Goal: Information Seeking & Learning: Learn about a topic

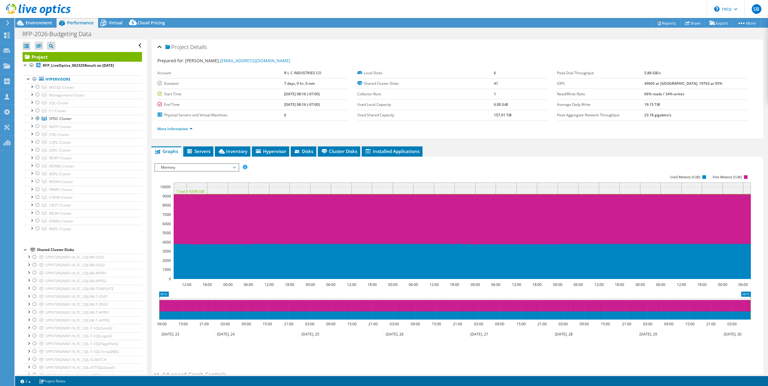
select select "USD"
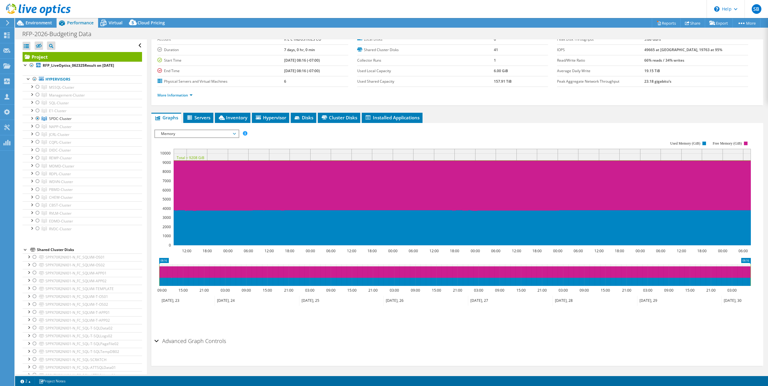
scroll to position [34, 0]
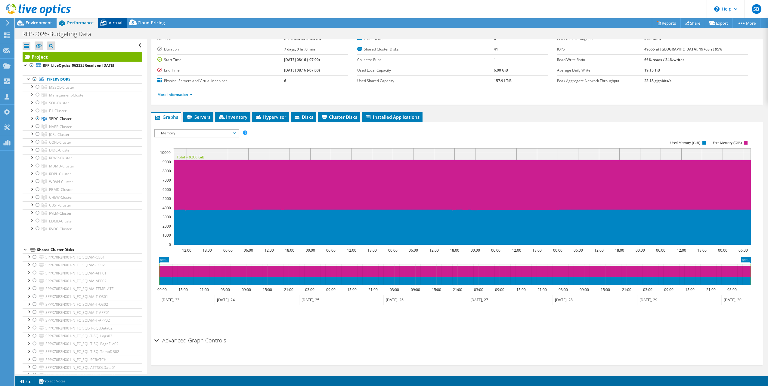
click at [113, 20] on span "Virtual" at bounding box center [116, 23] width 14 height 6
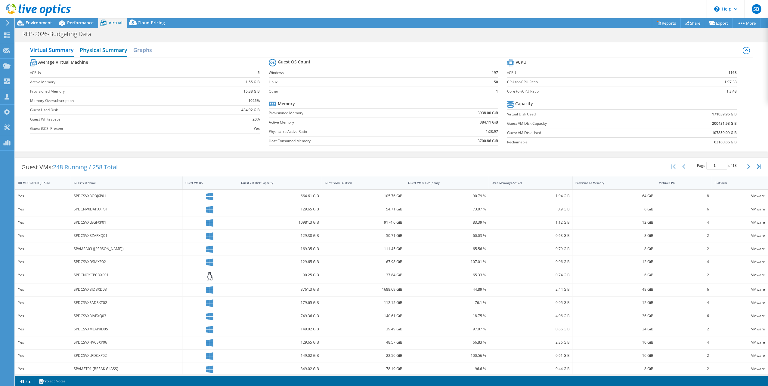
click at [110, 49] on h2 "Physical Summary" at bounding box center [104, 50] width 48 height 13
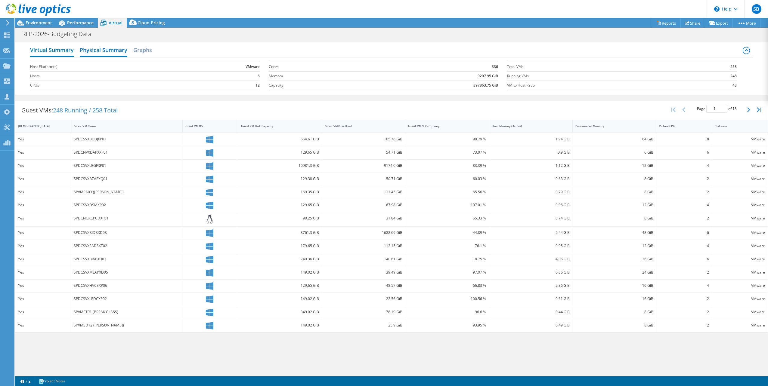
click at [54, 47] on h2 "Virtual Summary" at bounding box center [52, 50] width 44 height 13
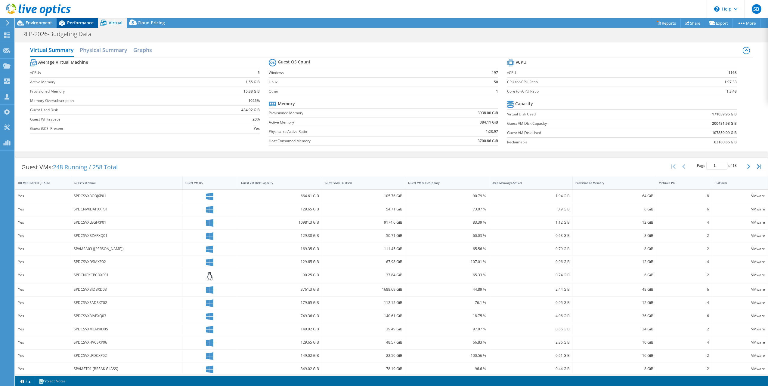
click at [75, 25] on span "Performance" at bounding box center [80, 23] width 26 height 6
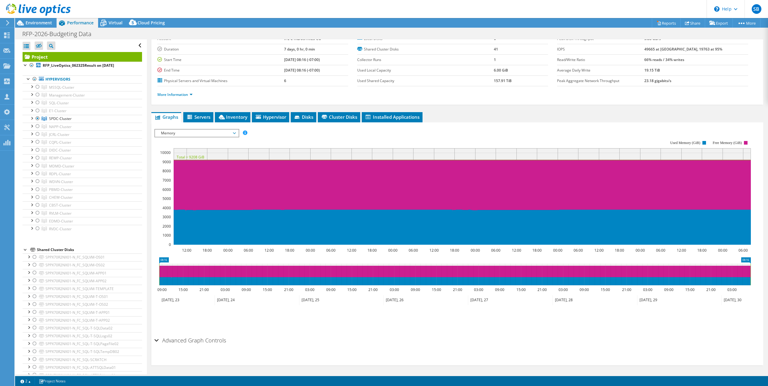
click at [217, 131] on span "Memory" at bounding box center [196, 133] width 77 height 7
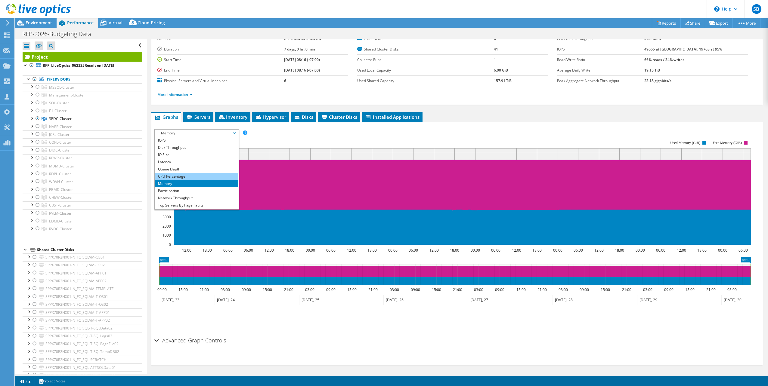
click at [171, 176] on li "CPU Percentage" at bounding box center [196, 176] width 83 height 7
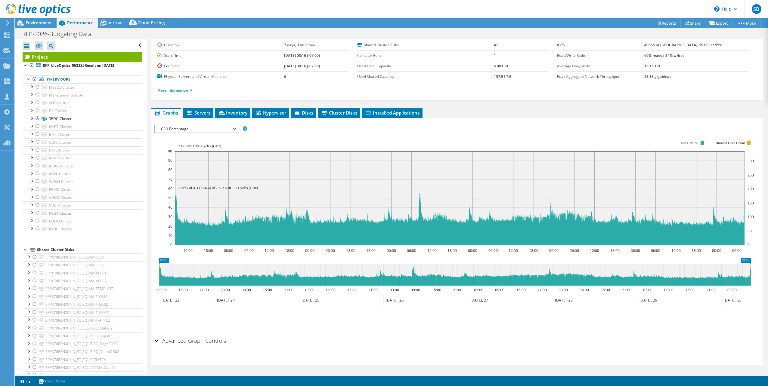
scroll to position [39, 0]
click at [157, 339] on div "Advanced Graph Controls" at bounding box center [457, 341] width 606 height 13
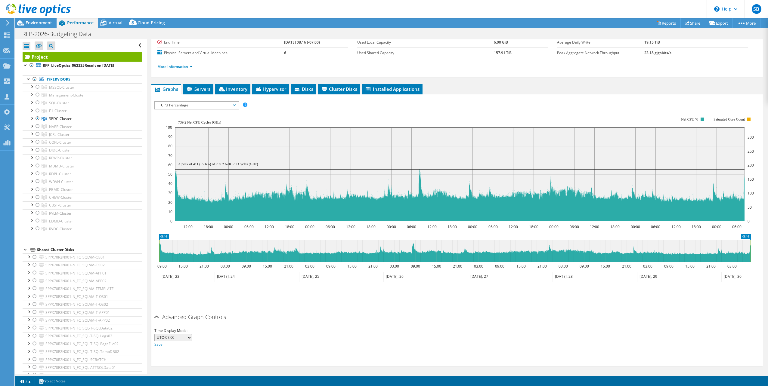
click at [155, 313] on div "Advanced Graph Controls" at bounding box center [457, 317] width 606 height 13
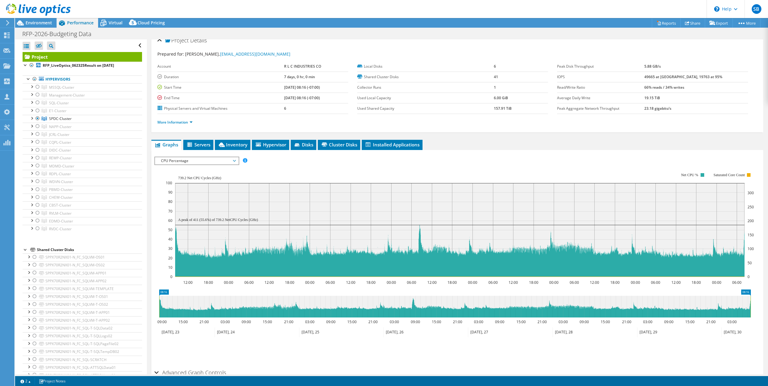
scroll to position [0, 0]
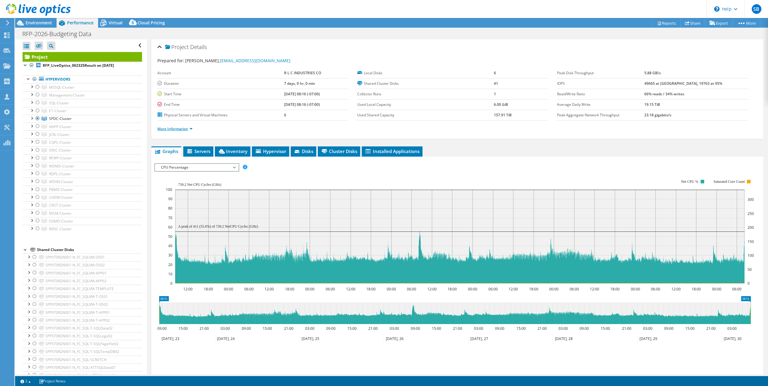
click at [192, 126] on link "More Information" at bounding box center [174, 128] width 35 height 5
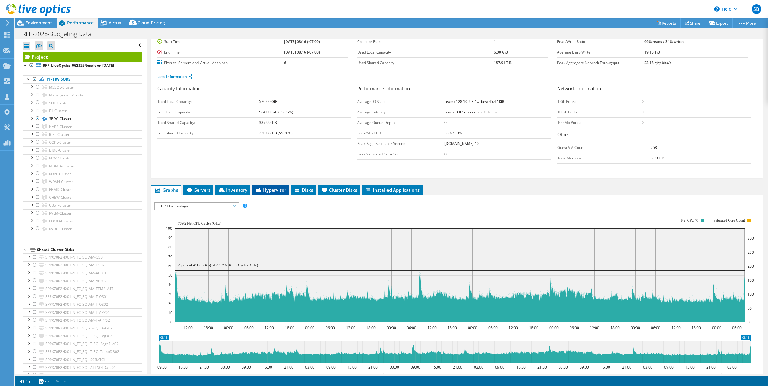
scroll to position [60, 0]
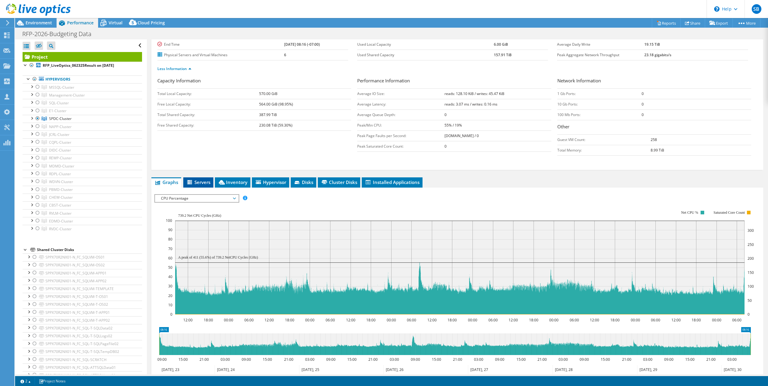
click at [208, 181] on span "Servers" at bounding box center [198, 182] width 24 height 6
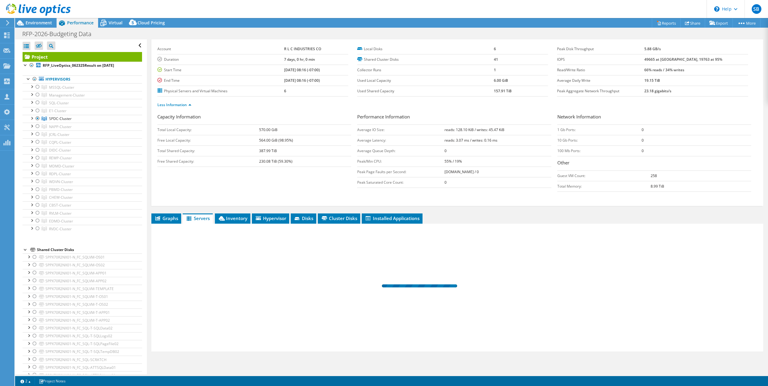
scroll to position [22, 0]
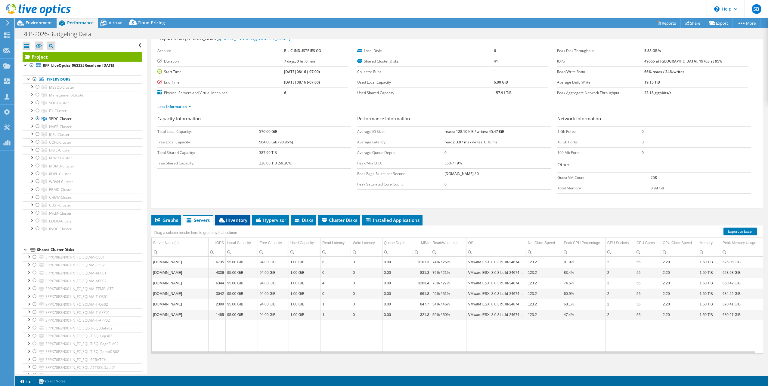
click at [237, 221] on span "Inventory" at bounding box center [232, 220] width 29 height 6
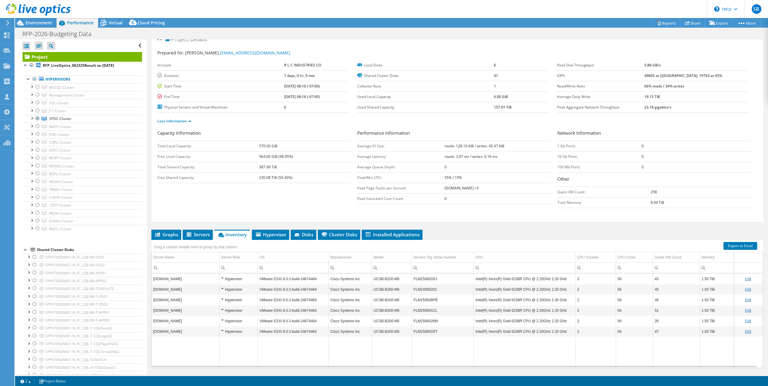
scroll to position [0, 0]
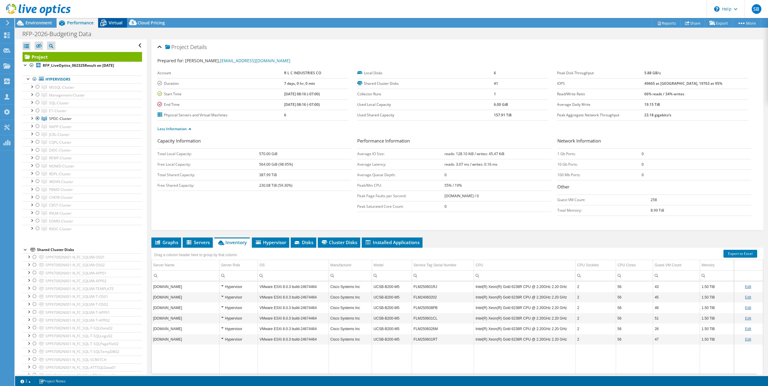
click at [116, 20] on span "Virtual" at bounding box center [116, 23] width 14 height 6
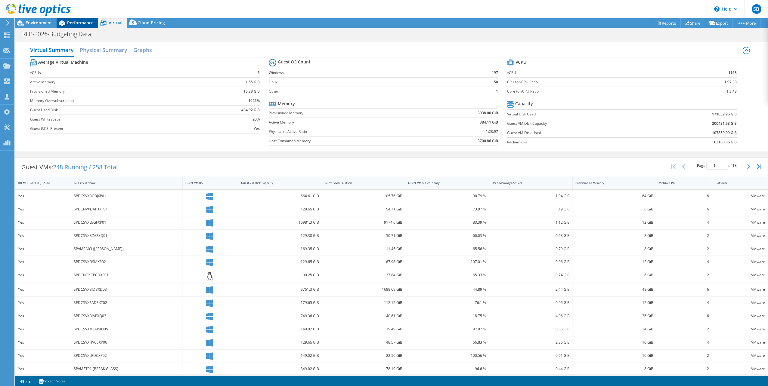
click at [84, 22] on span "Performance" at bounding box center [80, 23] width 26 height 6
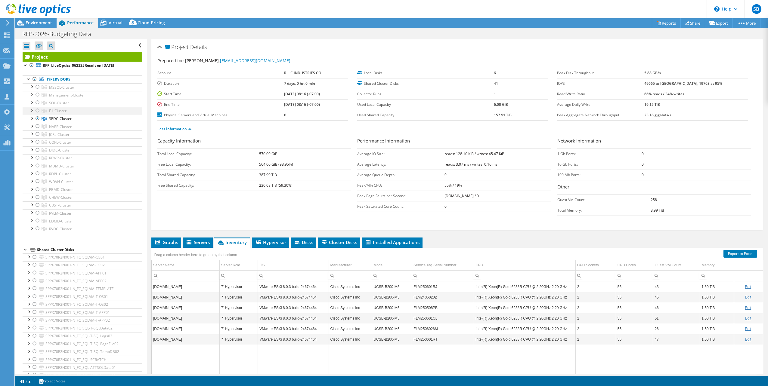
click at [38, 110] on div at bounding box center [38, 110] width 6 height 7
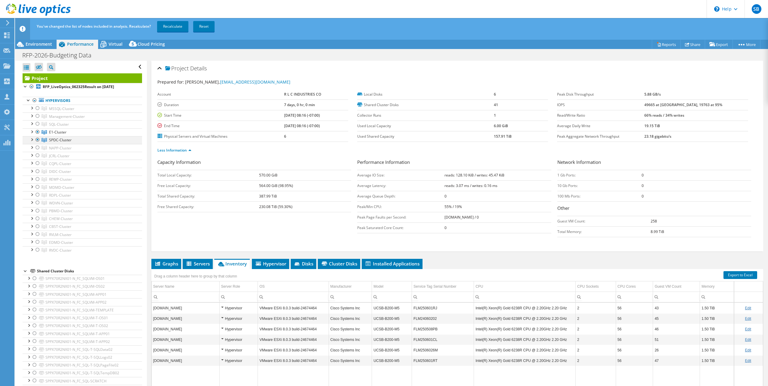
click at [38, 139] on div at bounding box center [38, 139] width 6 height 7
drag, startPoint x: 175, startPoint y: 23, endPoint x: 180, endPoint y: 28, distance: 6.6
click at [175, 23] on link "Recalculate" at bounding box center [172, 26] width 31 height 11
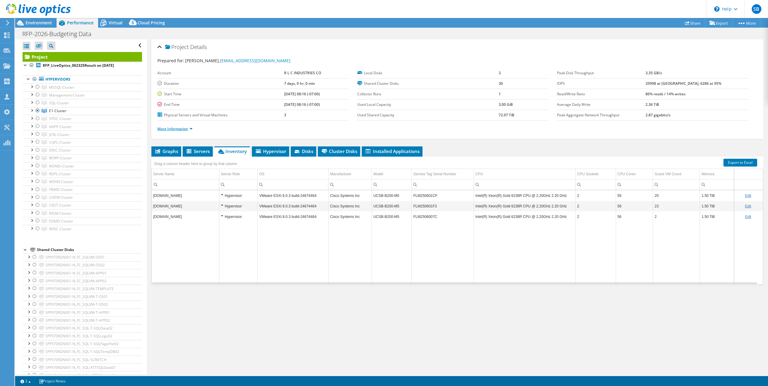
click at [193, 126] on link "More Information" at bounding box center [174, 128] width 35 height 5
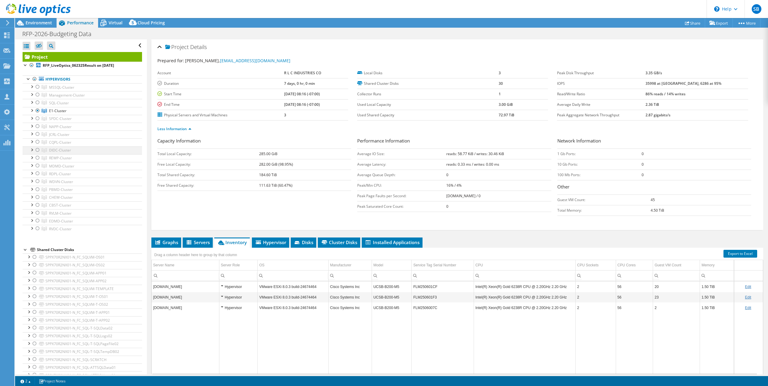
click at [37, 149] on div at bounding box center [38, 150] width 6 height 7
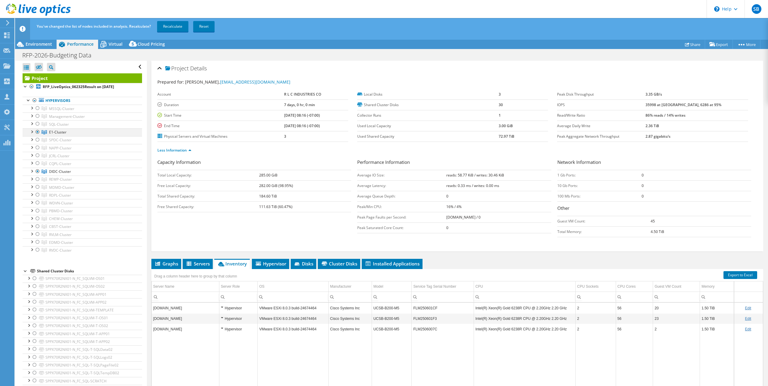
click at [37, 131] on div at bounding box center [38, 132] width 6 height 7
click at [169, 23] on link "Recalculate" at bounding box center [172, 26] width 31 height 11
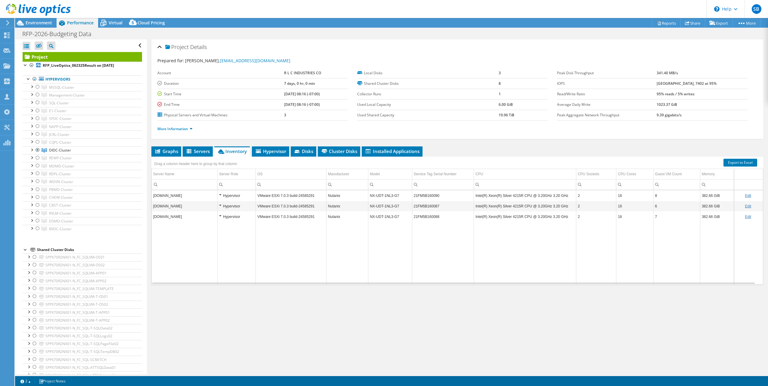
select select "USD"
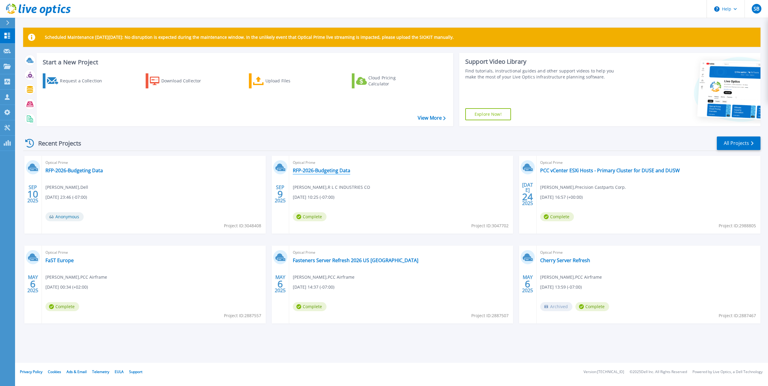
click at [314, 170] on link "RFP-2026-Budgeting Data" at bounding box center [321, 171] width 57 height 6
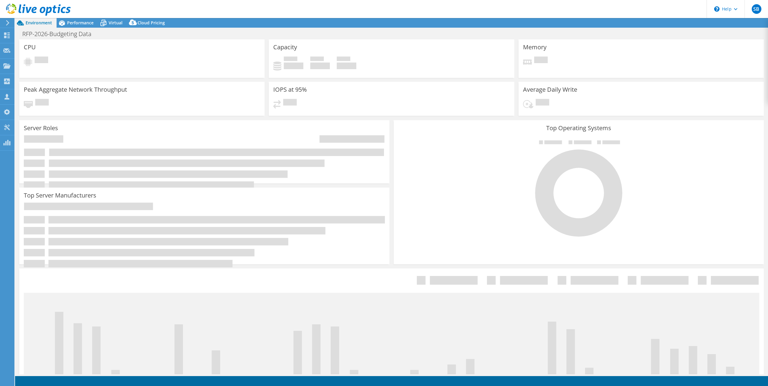
select select "USD"
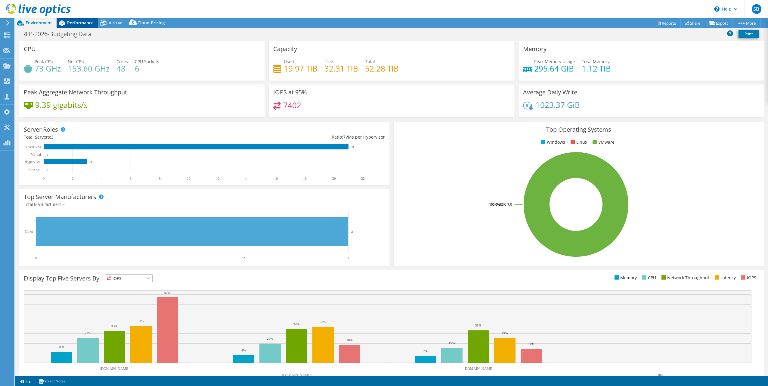
click at [78, 23] on span "Performance" at bounding box center [80, 23] width 26 height 6
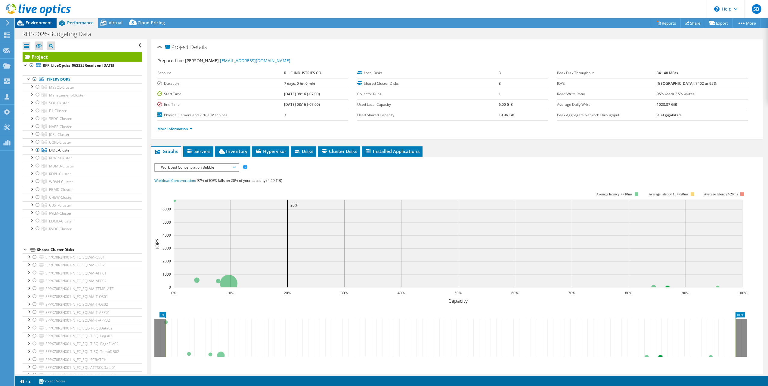
click at [37, 22] on span "Environment" at bounding box center [39, 23] width 26 height 6
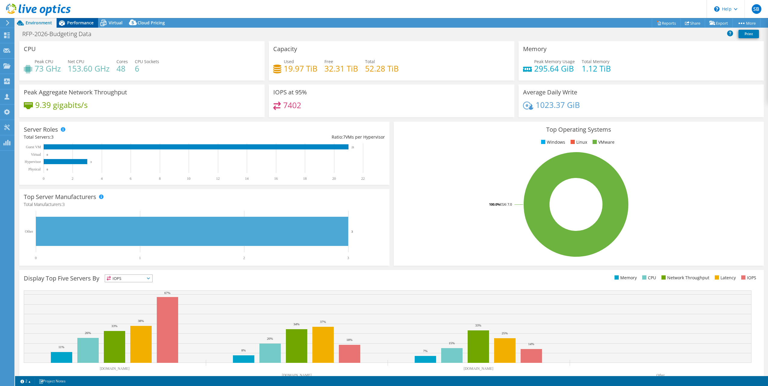
click at [70, 20] on span "Performance" at bounding box center [80, 23] width 26 height 6
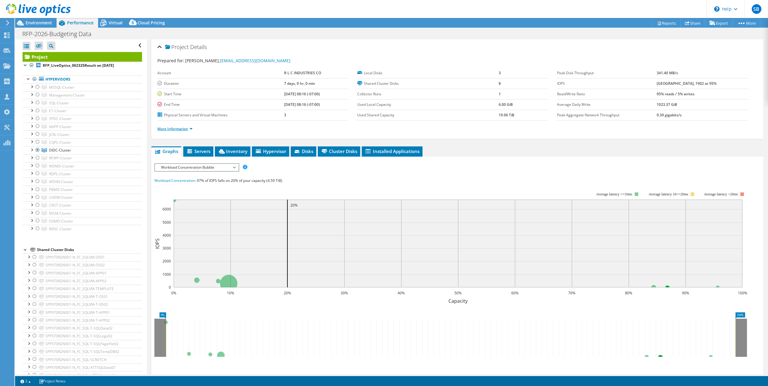
click at [192, 128] on link "More Information" at bounding box center [174, 128] width 35 height 5
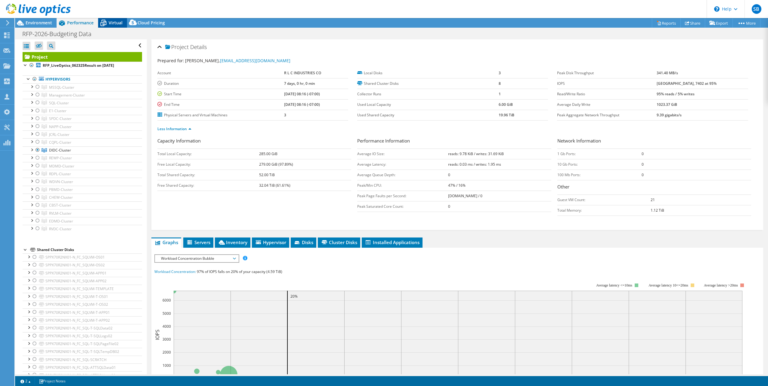
click at [116, 23] on span "Virtual" at bounding box center [116, 23] width 14 height 6
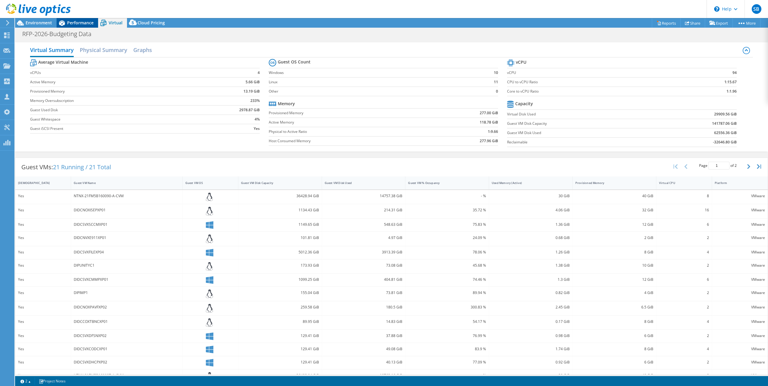
click at [72, 23] on span "Performance" at bounding box center [80, 23] width 26 height 6
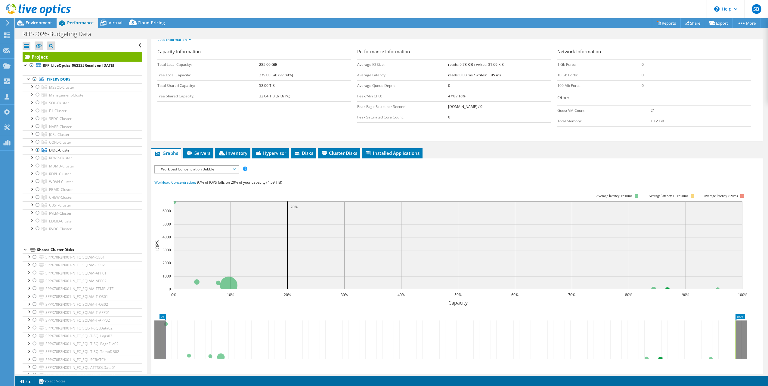
scroll to position [90, 0]
click at [230, 166] on span "Workload Concentration Bubble" at bounding box center [196, 168] width 77 height 7
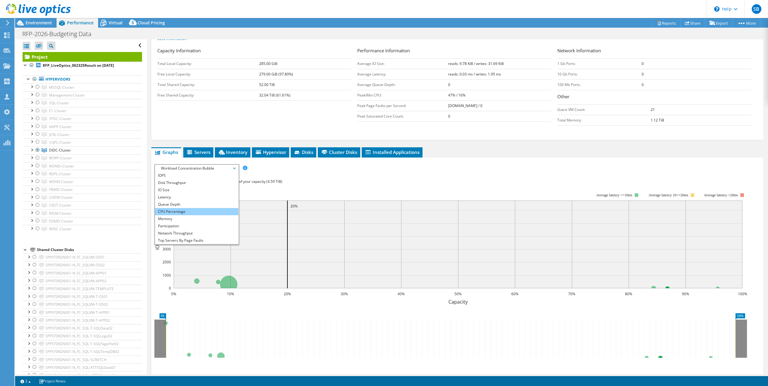
click at [193, 209] on li "CPU Percentage" at bounding box center [196, 211] width 83 height 7
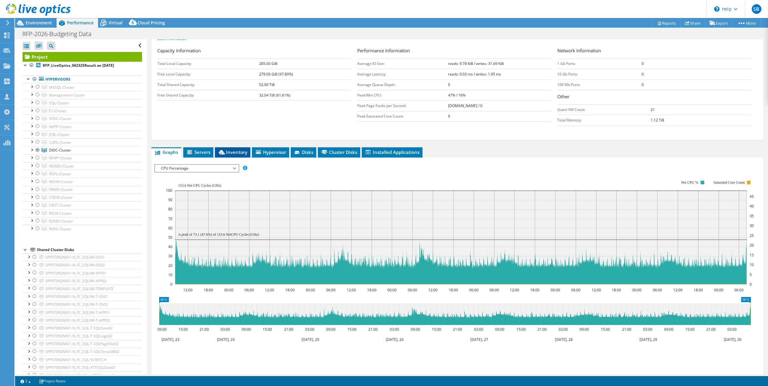
click at [239, 149] on span "Inventory" at bounding box center [232, 152] width 29 height 6
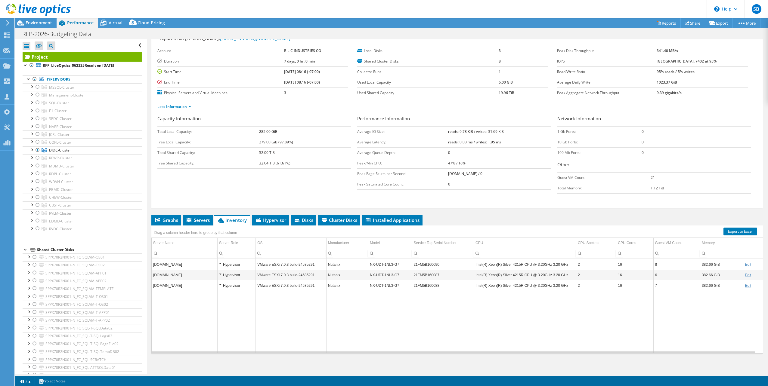
scroll to position [0, 0]
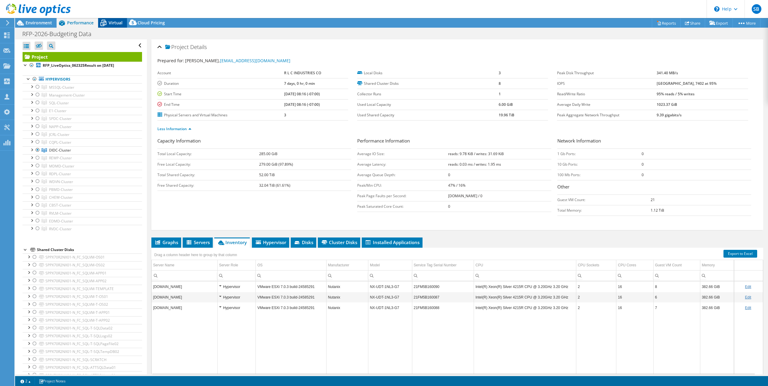
click at [112, 21] on span "Virtual" at bounding box center [116, 23] width 14 height 6
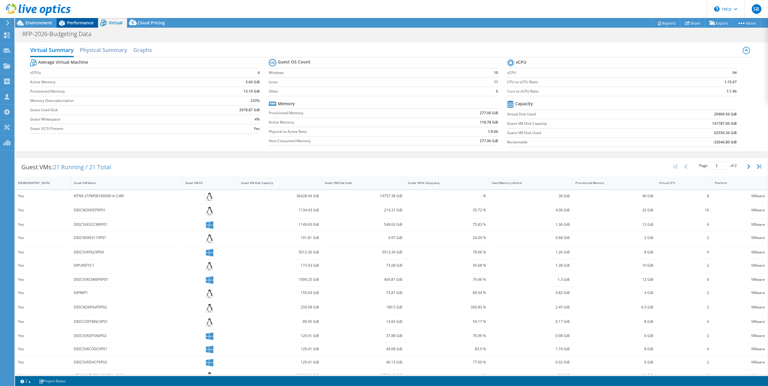
click at [80, 24] on span "Performance" at bounding box center [80, 23] width 26 height 6
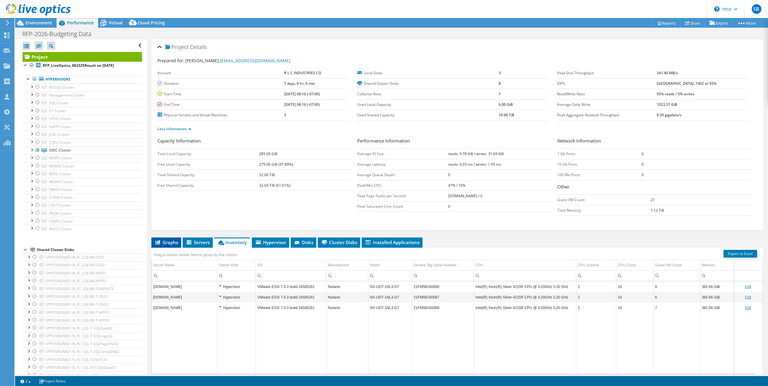
click at [165, 238] on li "Graphs" at bounding box center [166, 243] width 30 height 10
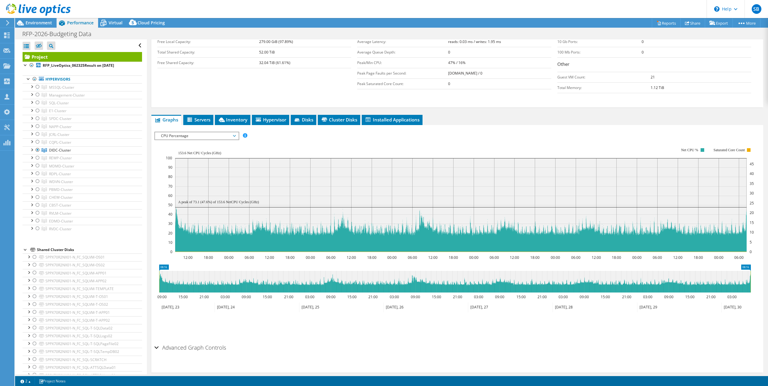
scroll to position [129, 0]
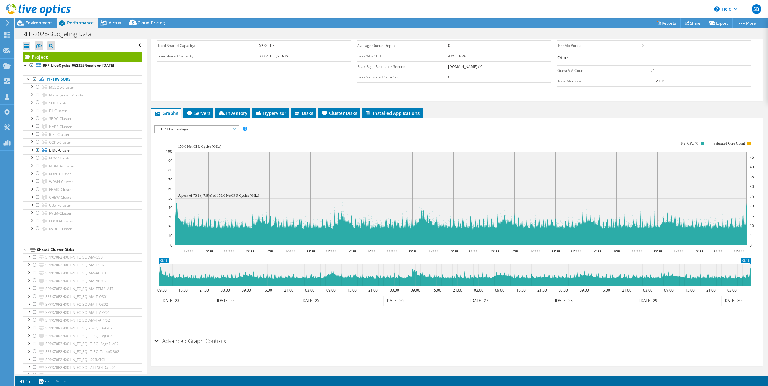
click at [222, 127] on span "CPU Percentage" at bounding box center [196, 129] width 77 height 7
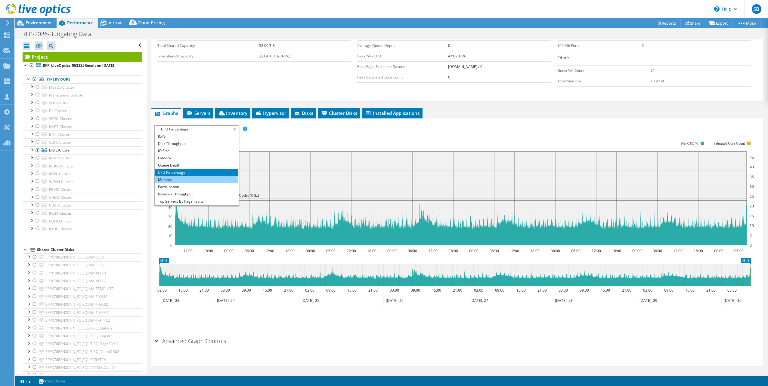
click at [171, 178] on li "Memory" at bounding box center [196, 179] width 83 height 7
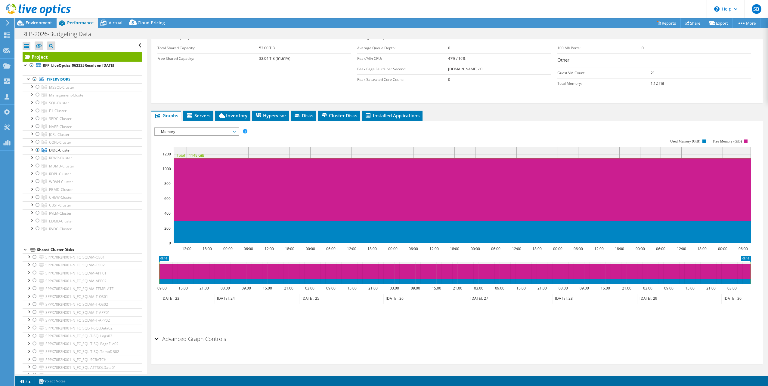
scroll to position [125, 0]
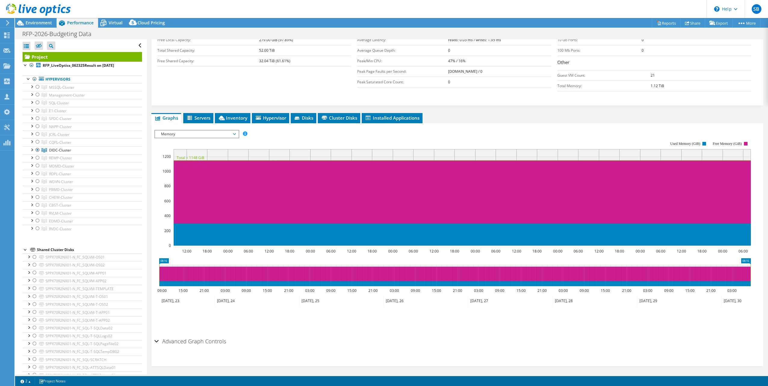
drag, startPoint x: 113, startPoint y: 24, endPoint x: 122, endPoint y: 30, distance: 10.9
click at [113, 24] on span "Virtual" at bounding box center [116, 23] width 14 height 6
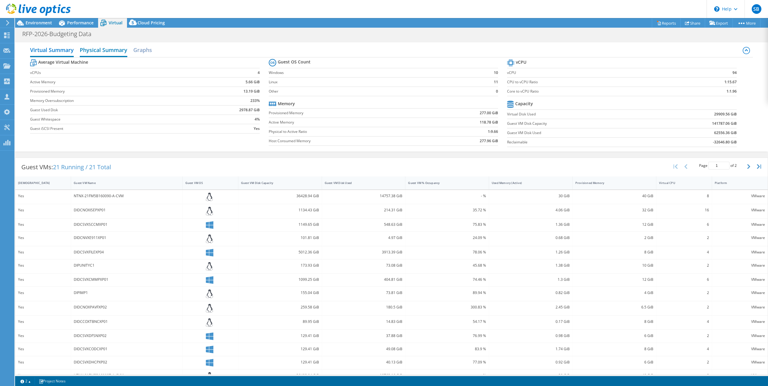
drag, startPoint x: 90, startPoint y: 52, endPoint x: 97, endPoint y: 52, distance: 6.6
click at [90, 52] on h2 "Physical Summary" at bounding box center [104, 50] width 48 height 13
